Goal: Ask a question

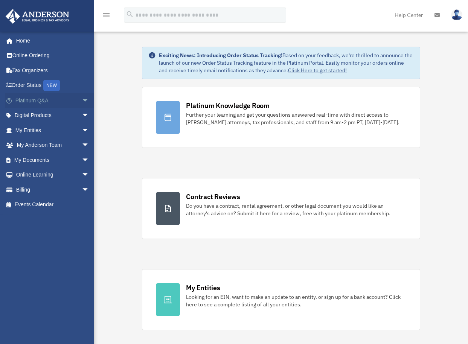
click at [43, 101] on link "Platinum Q&A arrow_drop_down" at bounding box center [52, 100] width 95 height 15
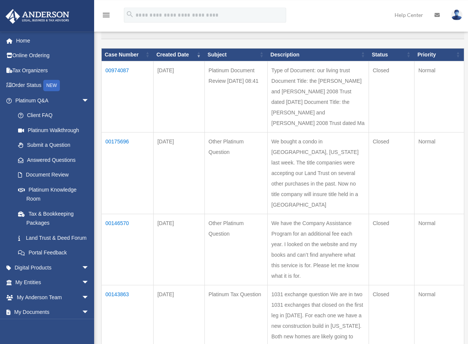
scroll to position [75, 0]
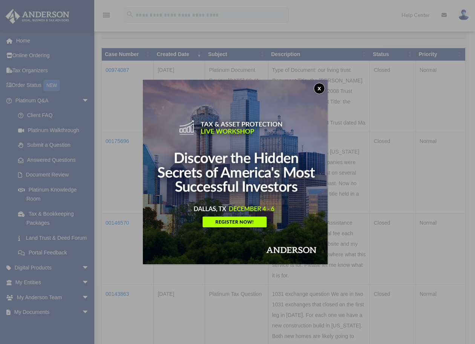
click at [321, 88] on button "x" at bounding box center [319, 88] width 11 height 11
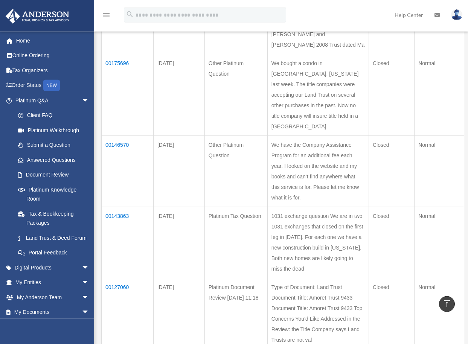
scroll to position [0, 0]
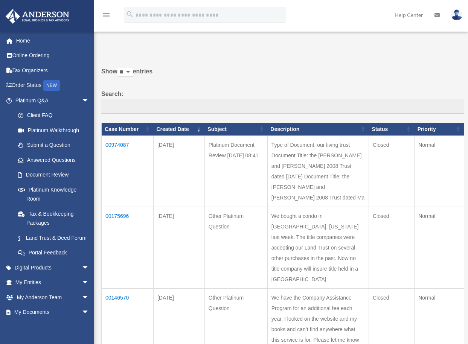
click at [151, 92] on label "Search:" at bounding box center [282, 101] width 363 height 25
click at [151, 100] on input "Search:" at bounding box center [282, 107] width 363 height 14
click at [157, 47] on p at bounding box center [280, 46] width 369 height 11
click at [112, 106] on input "Search:" at bounding box center [282, 107] width 363 height 14
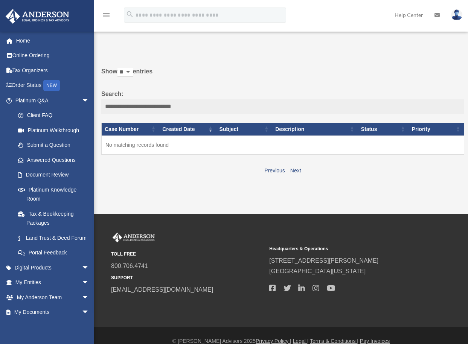
type input "**********"
drag, startPoint x: 186, startPoint y: 106, endPoint x: 73, endPoint y: 92, distance: 113.5
click at [101, 100] on input "**********" at bounding box center [282, 107] width 363 height 14
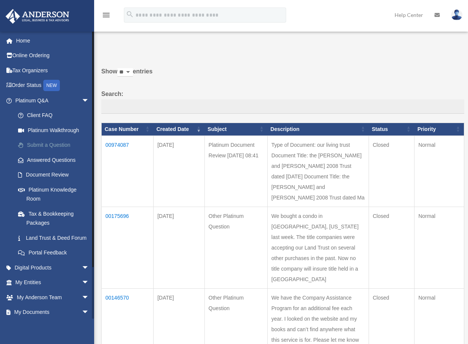
click at [51, 146] on link "Submit a Question" at bounding box center [56, 145] width 90 height 15
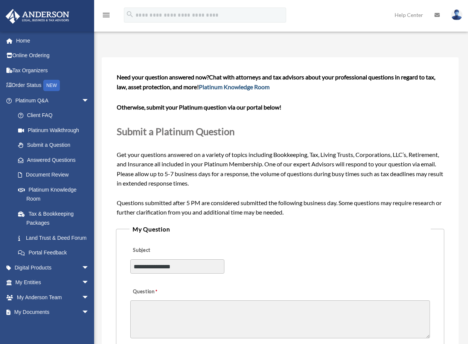
click at [252, 87] on link "Platinum Knowledge Room" at bounding box center [234, 86] width 71 height 7
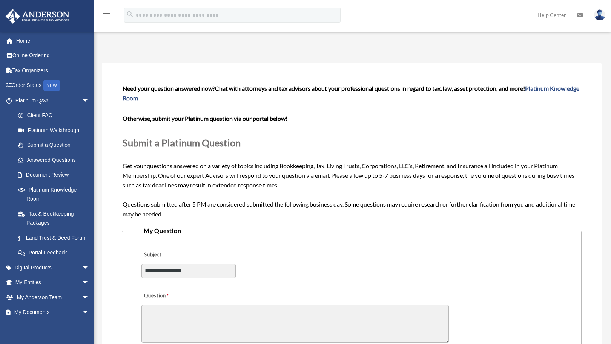
click at [468, 16] on img at bounding box center [599, 14] width 11 height 11
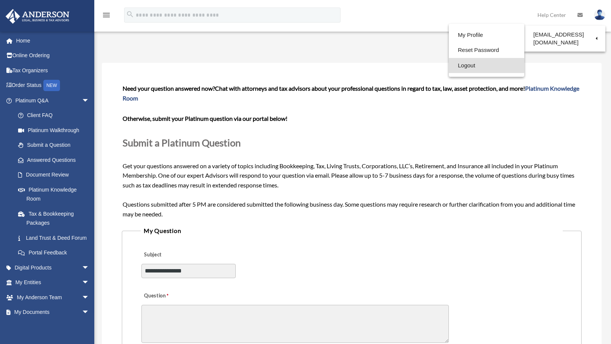
click at [461, 63] on link "Logout" at bounding box center [486, 65] width 75 height 15
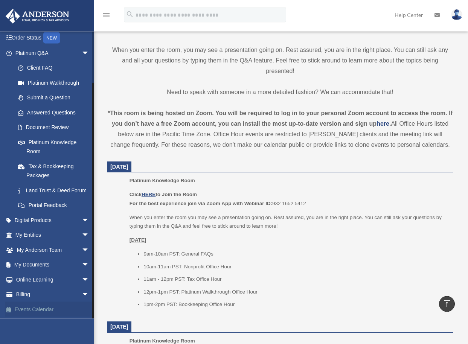
scroll to position [195, 0]
click at [41, 183] on link "Land Trust & Deed Forum" at bounding box center [56, 190] width 90 height 15
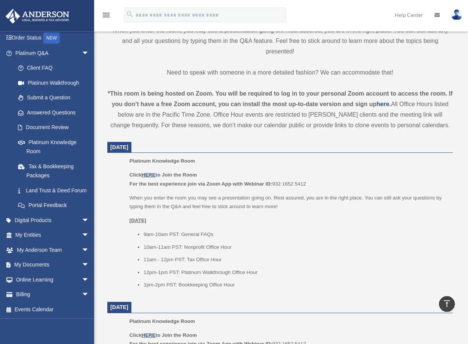
scroll to position [287, 0]
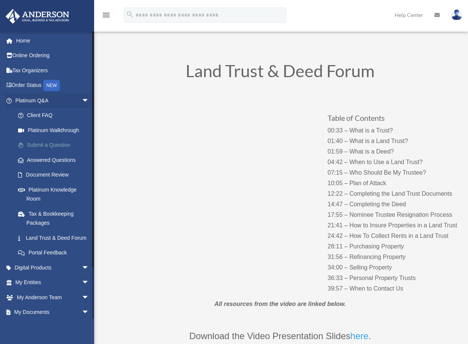
click at [43, 146] on link "Submit a Question" at bounding box center [56, 145] width 90 height 15
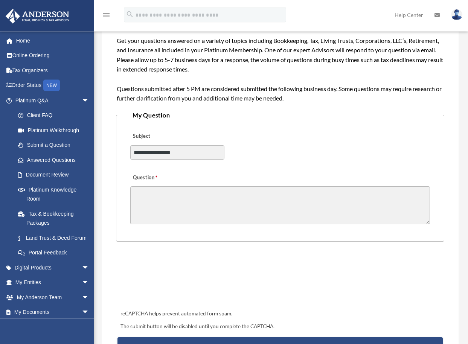
scroll to position [115, 0]
click at [130, 145] on select "**********" at bounding box center [177, 152] width 94 height 14
select select "******"
click option "**********" at bounding box center [0, 0] width 0 height 0
click at [153, 193] on textarea "Question" at bounding box center [280, 205] width 300 height 38
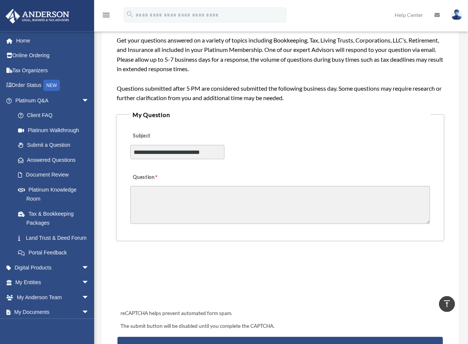
click at [147, 193] on textarea "Question" at bounding box center [280, 205] width 300 height 38
paste textarea "**********"
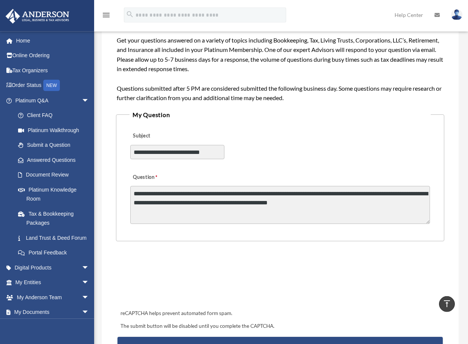
type textarea "**********"
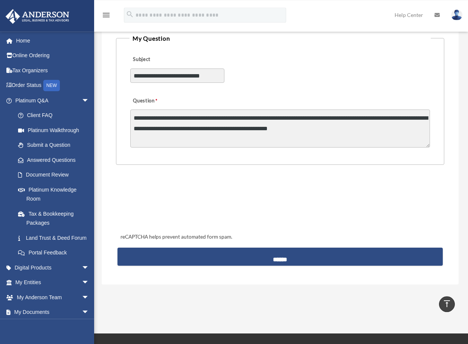
scroll to position [191, 0]
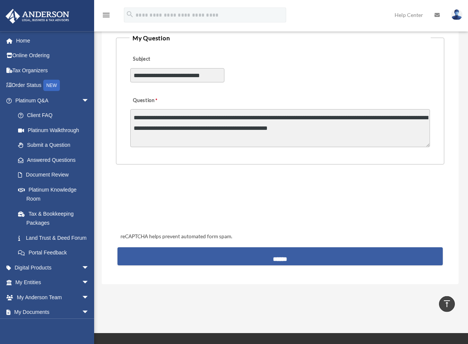
click at [277, 258] on input "******" at bounding box center [281, 257] width 326 height 18
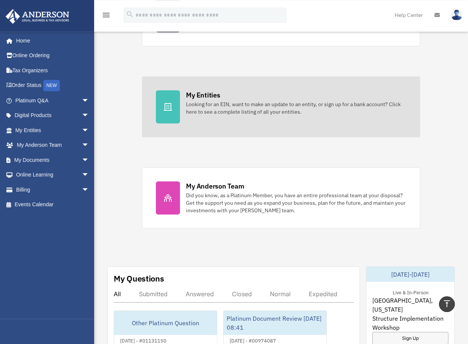
scroll to position [193, 0]
click at [215, 105] on div "Looking for an EIN, want to make an update to an entity, or sign up for a bank …" at bounding box center [296, 108] width 220 height 15
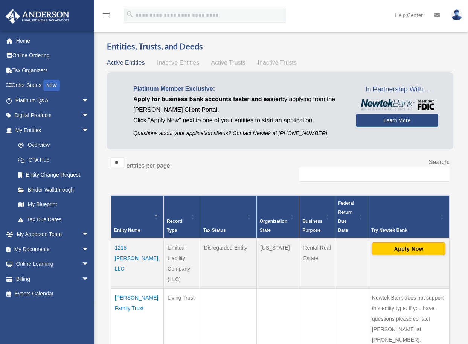
click at [153, 25] on div "menu search Site Menu add leonavistaman@yahoo.com My Profile Reset Password Log…" at bounding box center [234, 19] width 457 height 26
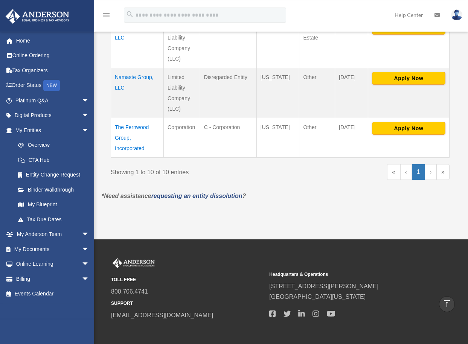
scroll to position [599, 0]
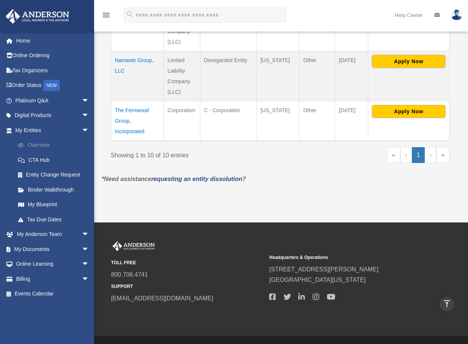
click at [34, 144] on link "Overview" at bounding box center [56, 145] width 90 height 15
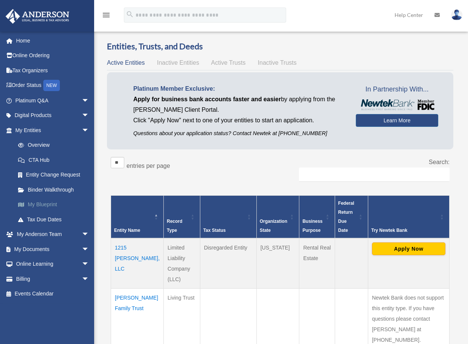
click at [40, 204] on link "My Blueprint" at bounding box center [56, 204] width 90 height 15
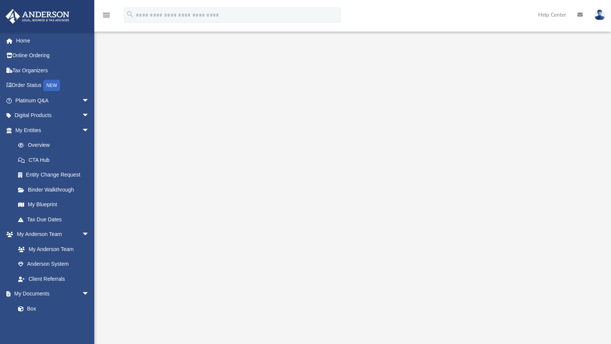
click at [475, 15] on img at bounding box center [599, 14] width 11 height 11
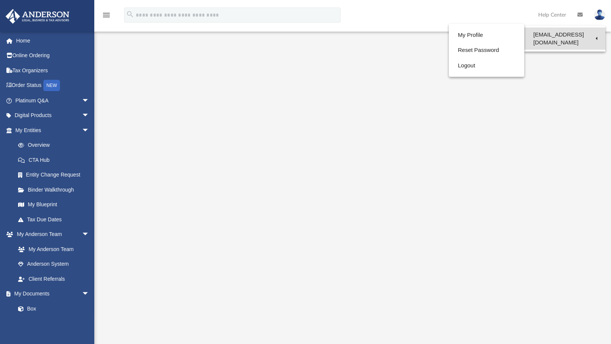
click at [475, 33] on link "[EMAIL_ADDRESS][DOMAIN_NAME]" at bounding box center [564, 39] width 81 height 22
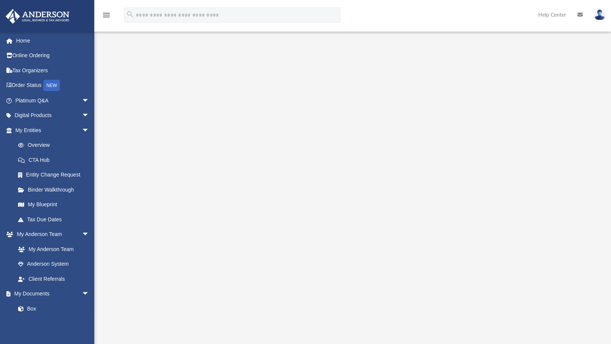
click at [475, 15] on img at bounding box center [599, 14] width 11 height 11
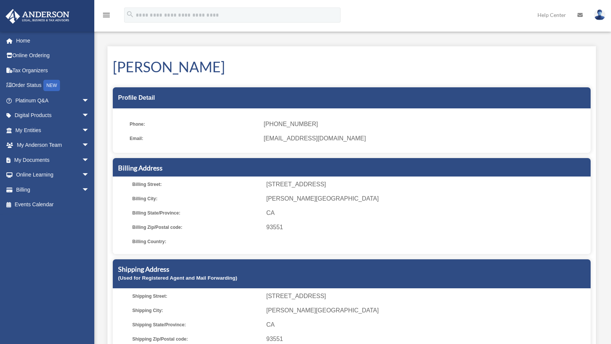
click at [105, 14] on icon "menu" at bounding box center [106, 15] width 9 height 9
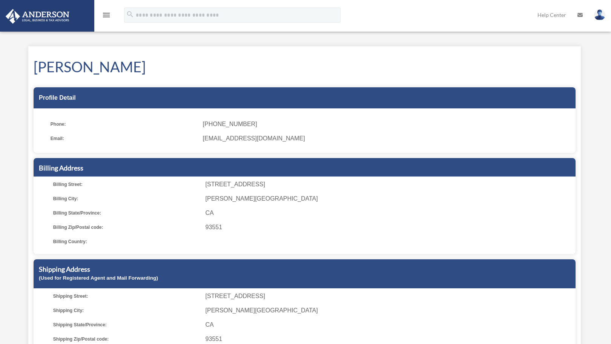
click at [106, 15] on icon "menu" at bounding box center [106, 15] width 9 height 9
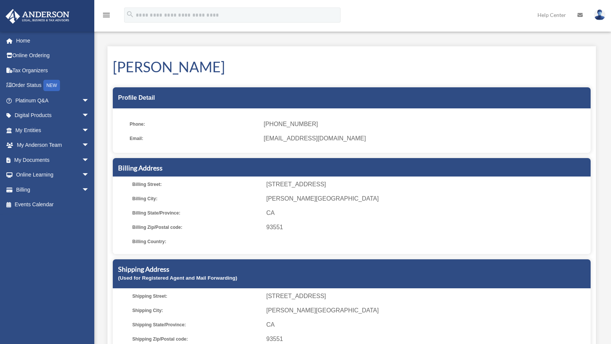
click at [601, 17] on img at bounding box center [599, 14] width 11 height 11
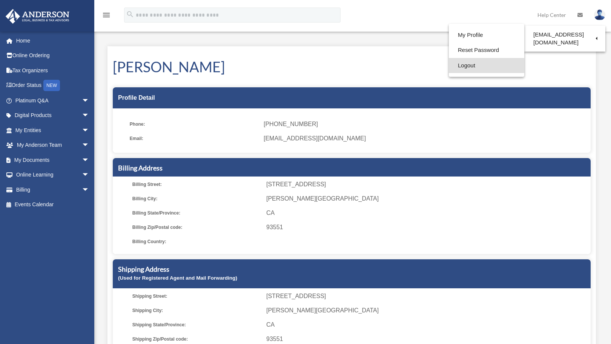
click at [460, 66] on link "Logout" at bounding box center [486, 65] width 75 height 15
